Goal: Use online tool/utility: Utilize a website feature to perform a specific function

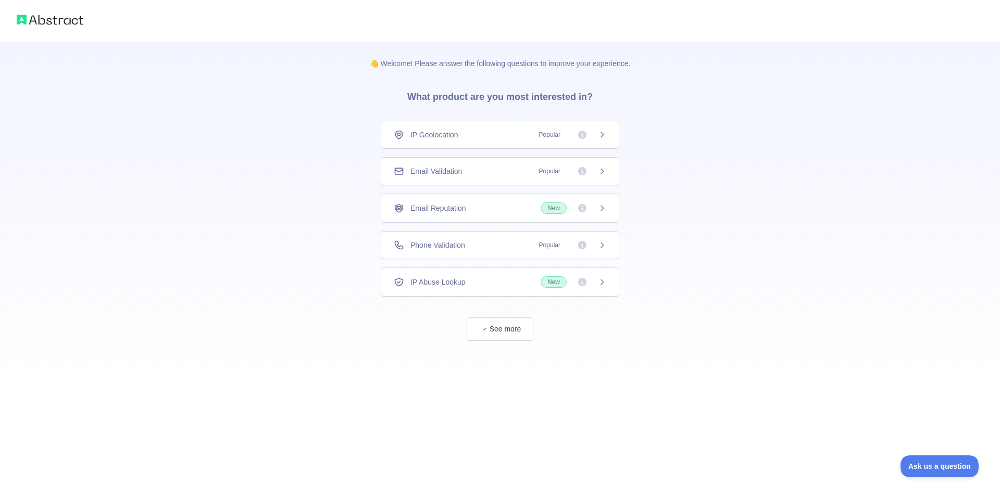
click at [600, 136] on icon at bounding box center [602, 135] width 8 height 8
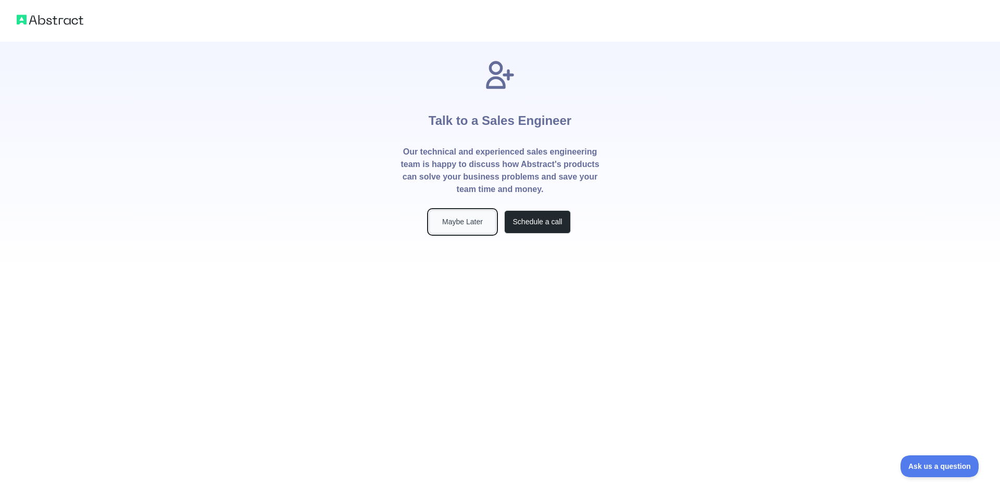
click at [476, 217] on button "Maybe Later" at bounding box center [462, 221] width 67 height 23
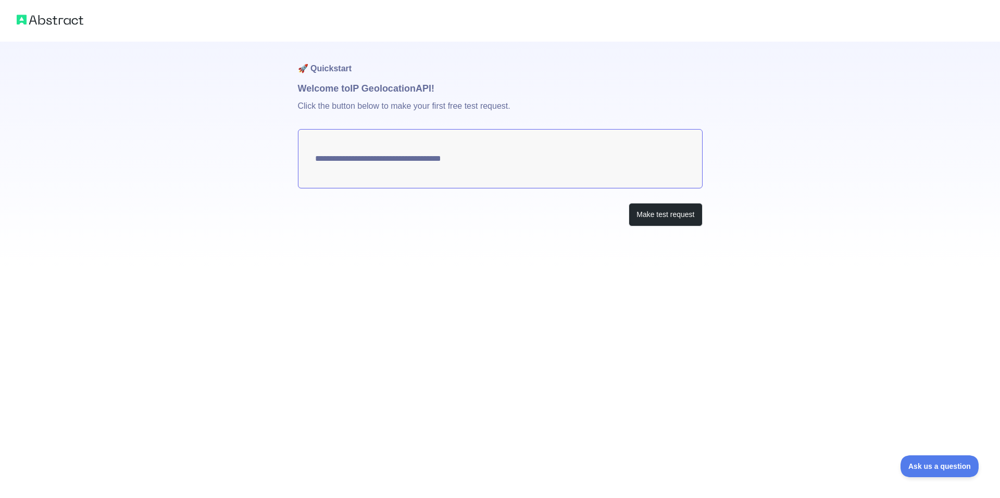
type textarea "**********"
click at [649, 209] on button "Make test request" at bounding box center [665, 214] width 73 height 23
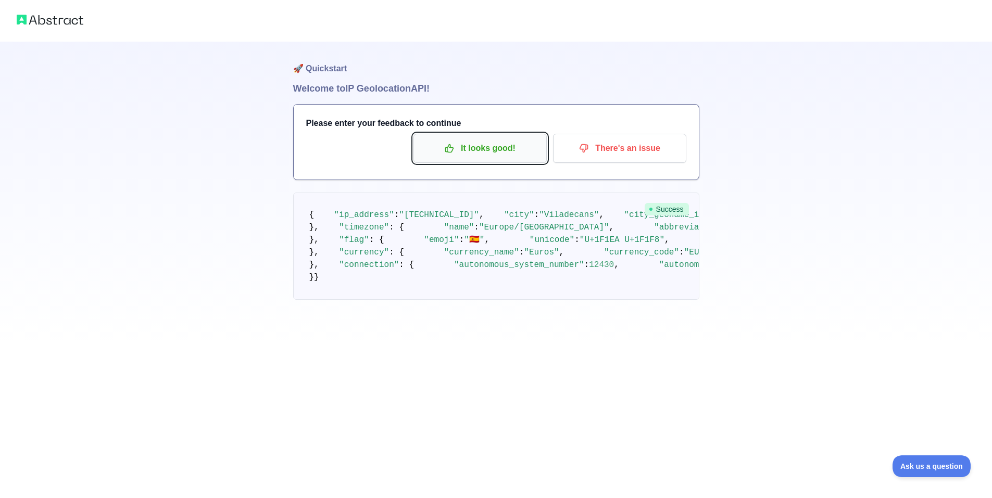
click at [525, 159] on button "It looks good!" at bounding box center [480, 148] width 133 height 29
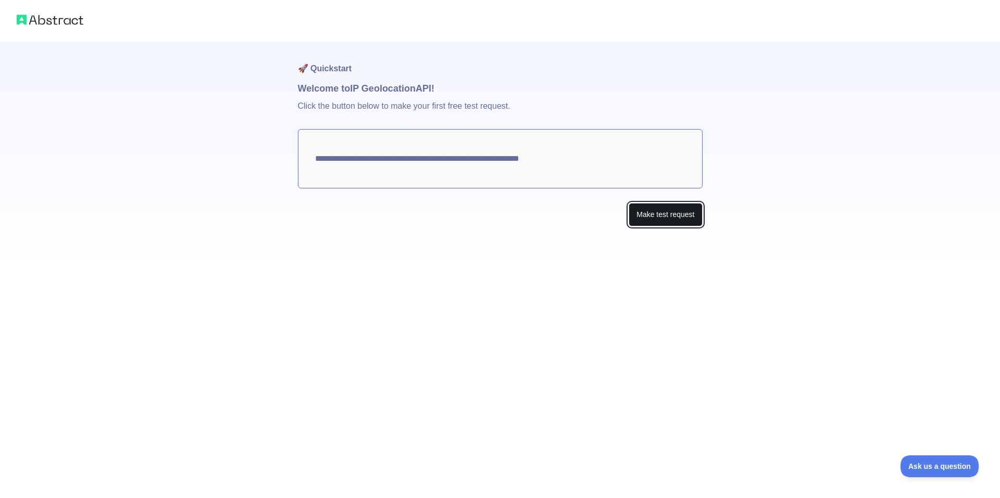
click at [641, 212] on button "Make test request" at bounding box center [665, 214] width 73 height 23
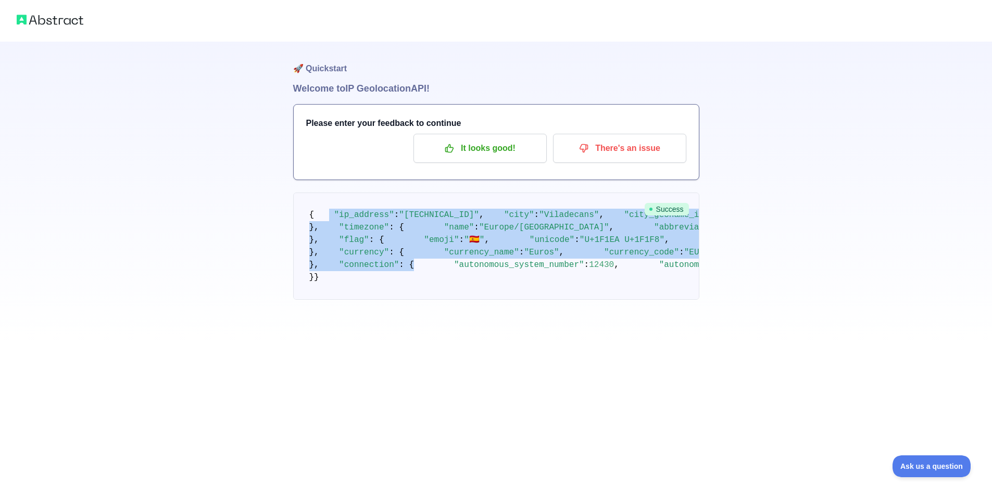
scroll to position [331, 0]
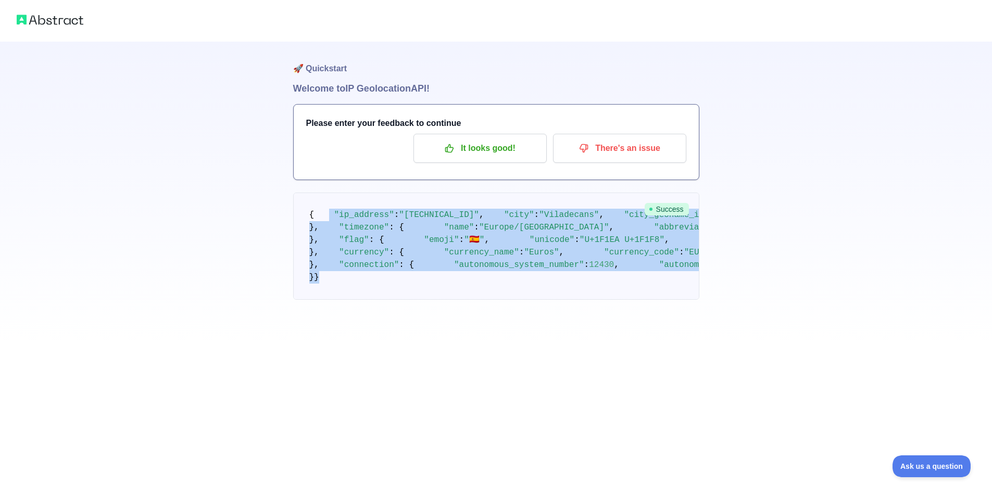
drag, startPoint x: 325, startPoint y: 222, endPoint x: 566, endPoint y: 443, distance: 326.7
click at [565, 300] on pre "{ "ip_address" : "[TECHNICAL_ID]" , "city" : "Viladecans" , "city_geoname_id" :…" at bounding box center [496, 246] width 406 height 107
copy code ""lo_ipsumdo" : "58.876.479.30" , "sita" : "Consectetu" , "adip_elitsed_do" : 15…"
